Goal: Task Accomplishment & Management: Manage account settings

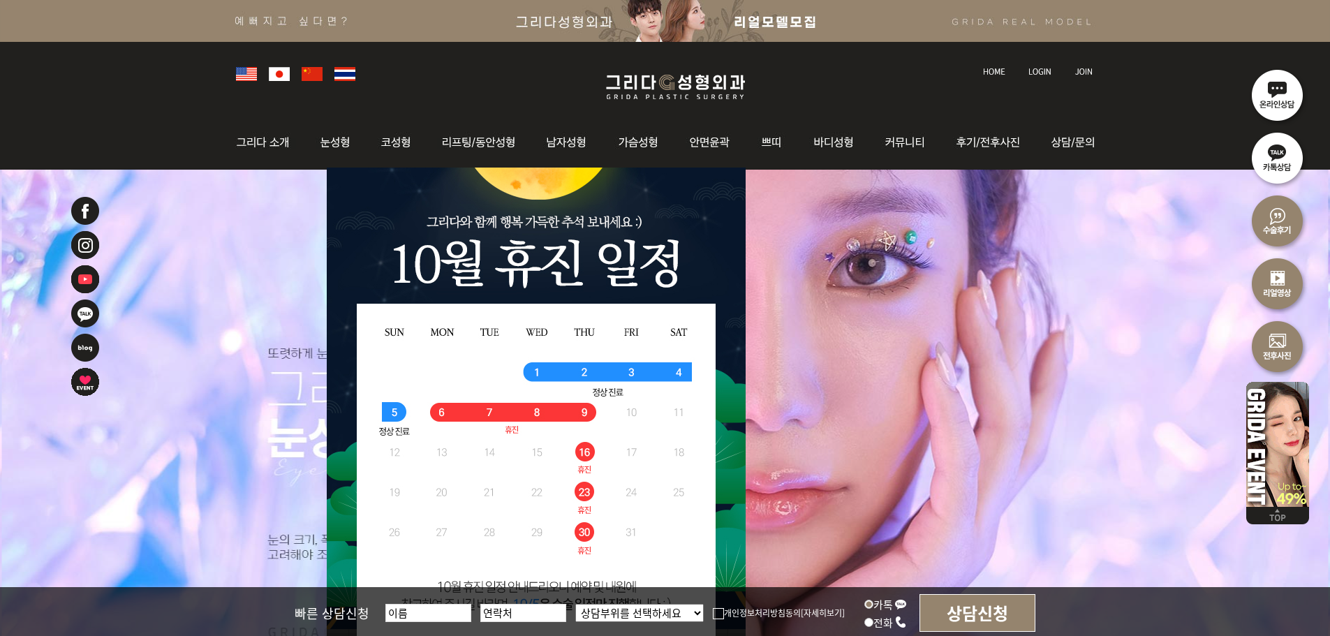
click at [1035, 72] on img at bounding box center [1040, 72] width 23 height 8
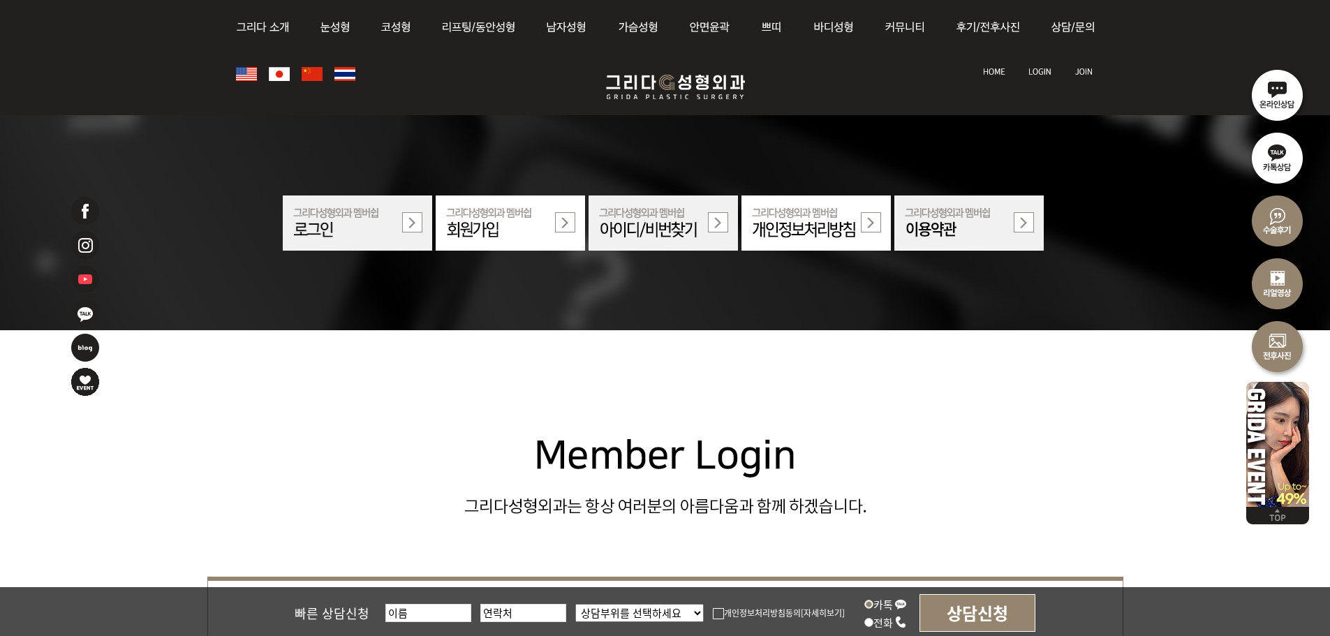
scroll to position [489, 0]
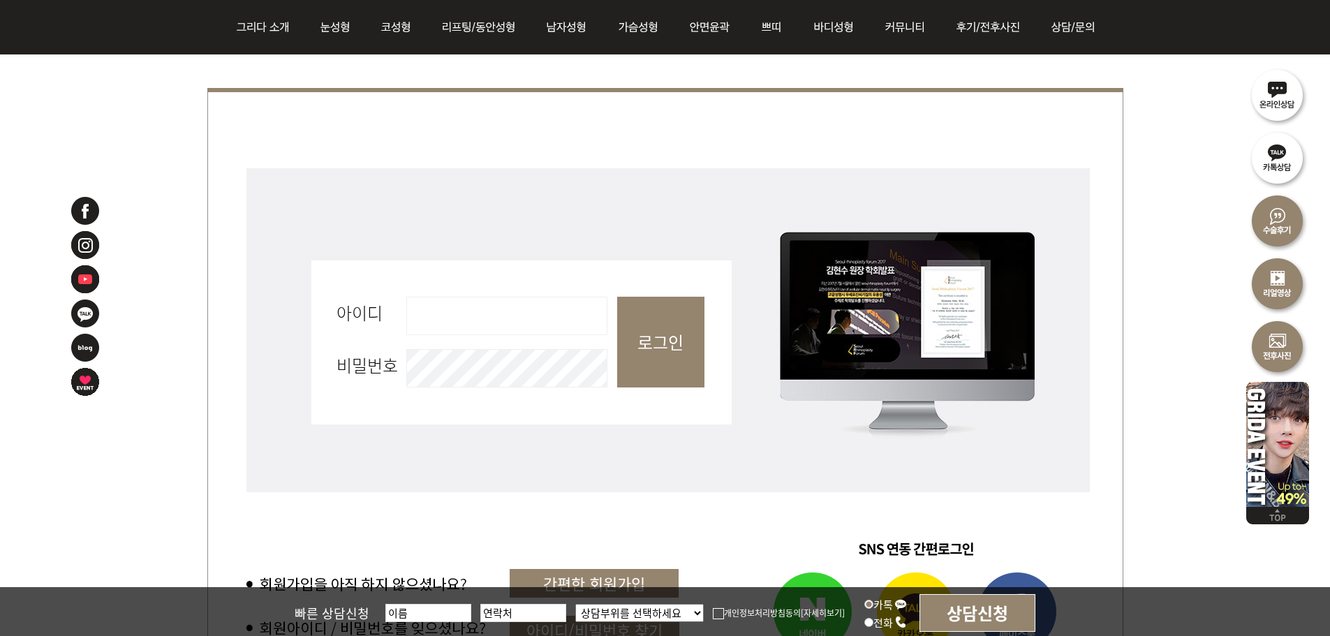
click at [547, 308] on input "아이디 필수" at bounding box center [506, 316] width 201 height 38
type input "admin"
drag, startPoint x: 676, startPoint y: 355, endPoint x: 684, endPoint y: 365, distance: 12.9
click at [684, 365] on input "로그인" at bounding box center [660, 342] width 87 height 91
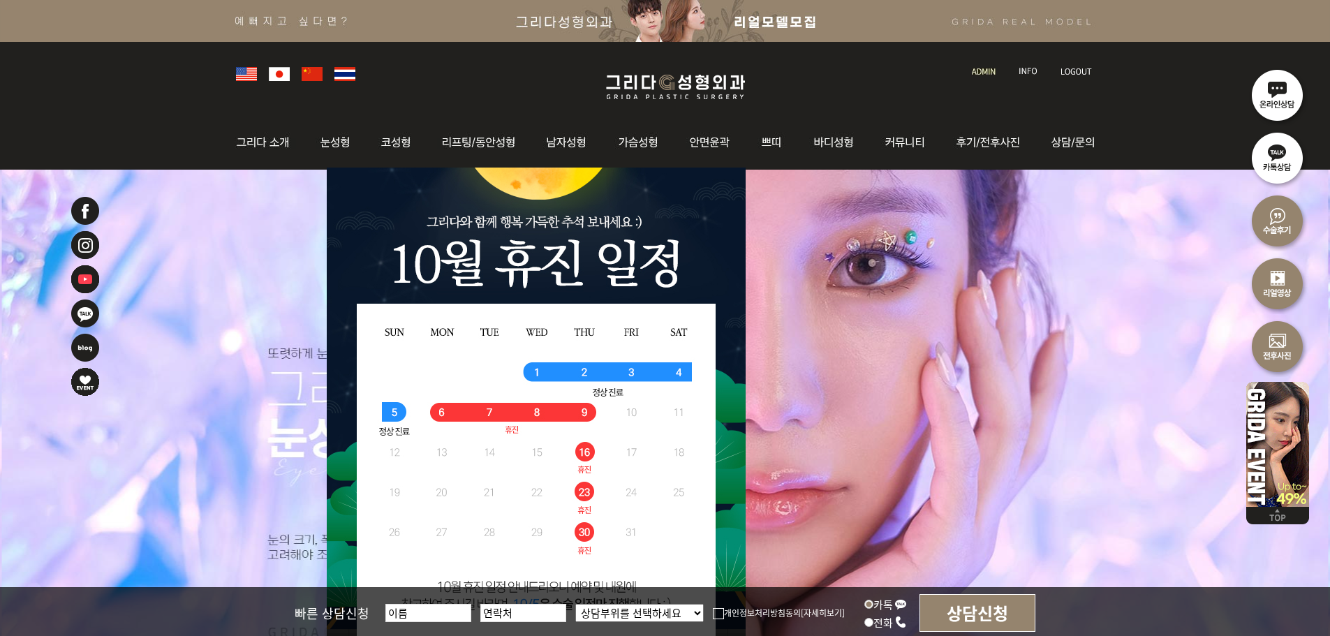
click at [991, 72] on img at bounding box center [984, 72] width 24 height 8
